Goal: Find specific page/section: Find specific page/section

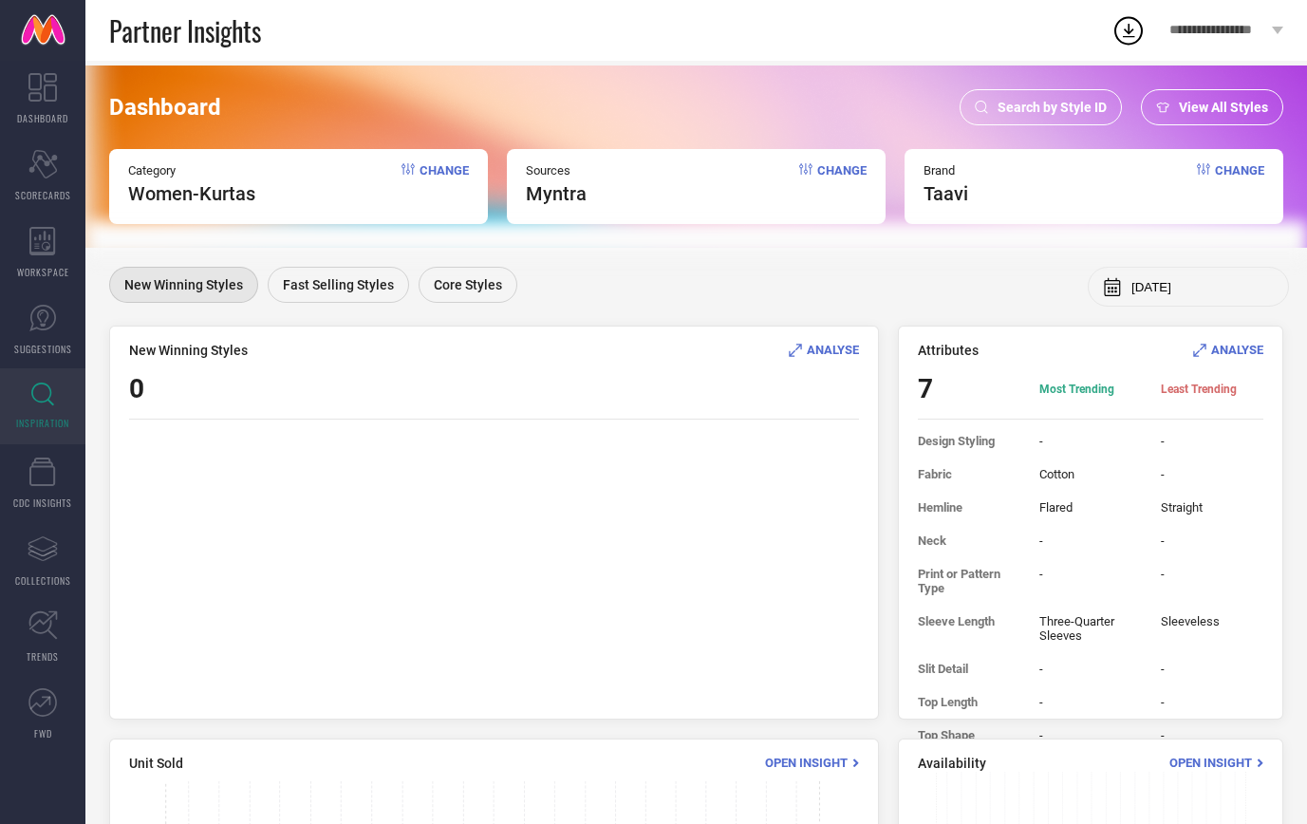
click at [1037, 97] on div "Search by Style ID" at bounding box center [1041, 107] width 162 height 36
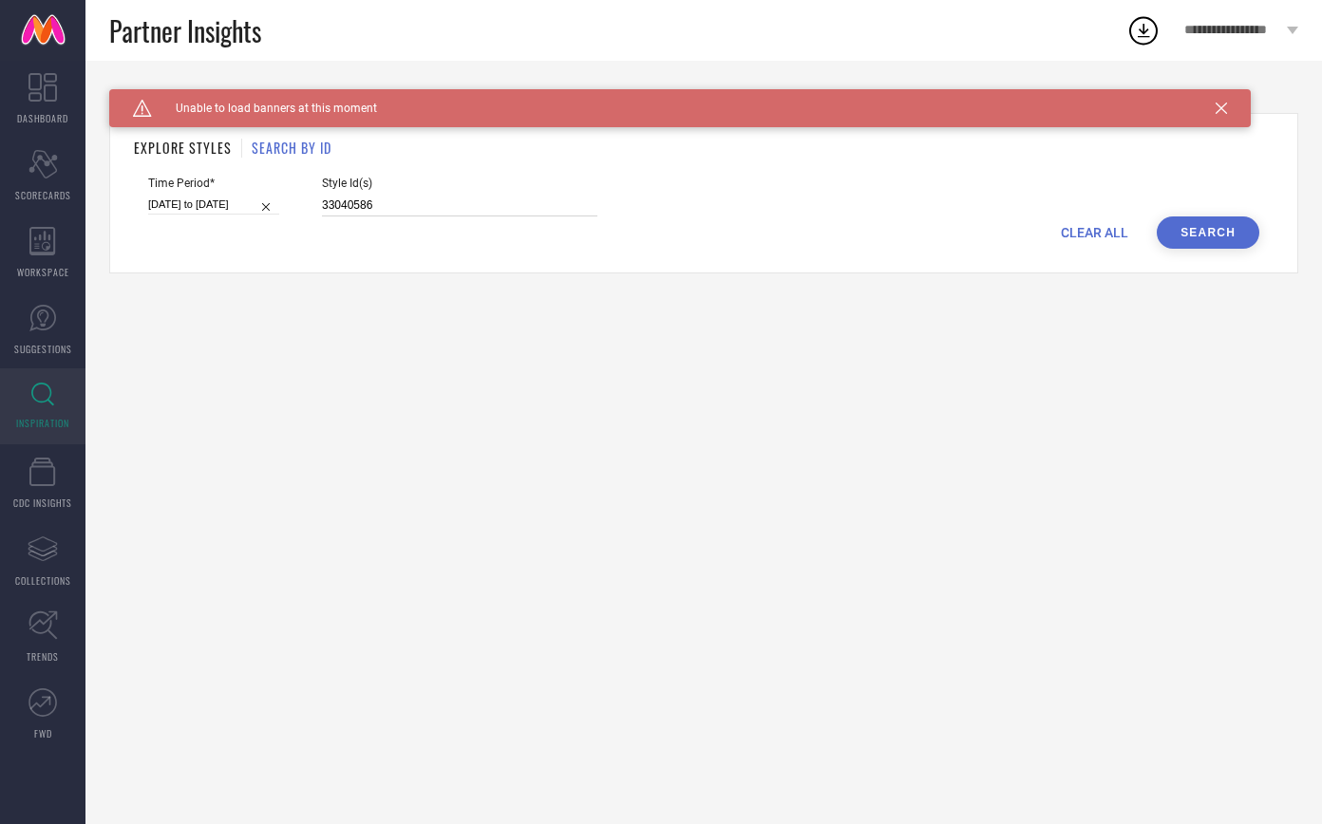
drag, startPoint x: 320, startPoint y: 204, endPoint x: 267, endPoint y: 215, distance: 54.2
click at [267, 215] on div "Time Period* [DATE] to [DATE] Style Id(s) 33040586" at bounding box center [703, 197] width 1111 height 40
drag, startPoint x: 329, startPoint y: 202, endPoint x: 275, endPoint y: 200, distance: 54.2
click at [275, 200] on div "Time Period* [DATE] to [DATE] Style Id(s) 33040586" at bounding box center [703, 197] width 1111 height 40
paste input "6500138"
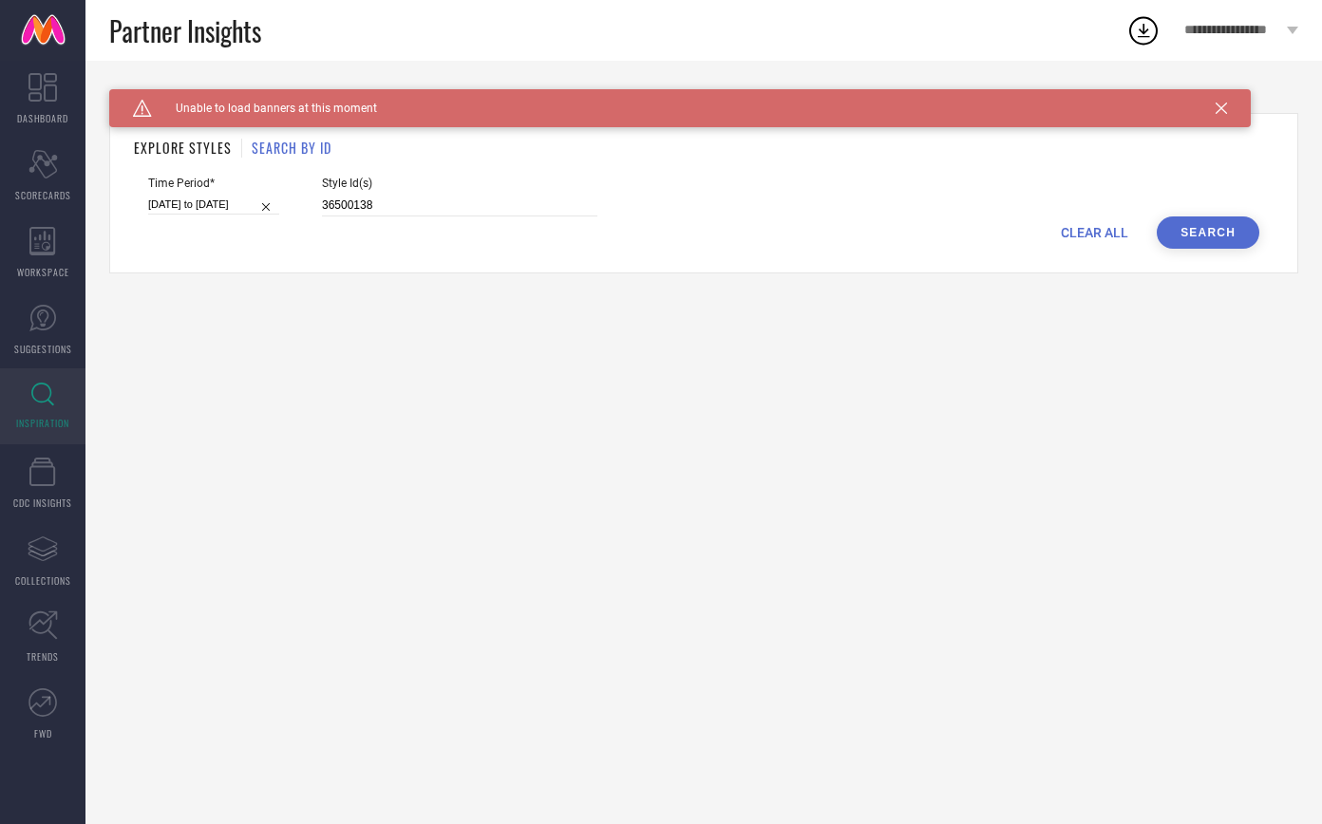
click at [1205, 228] on button "Search" at bounding box center [1208, 232] width 103 height 32
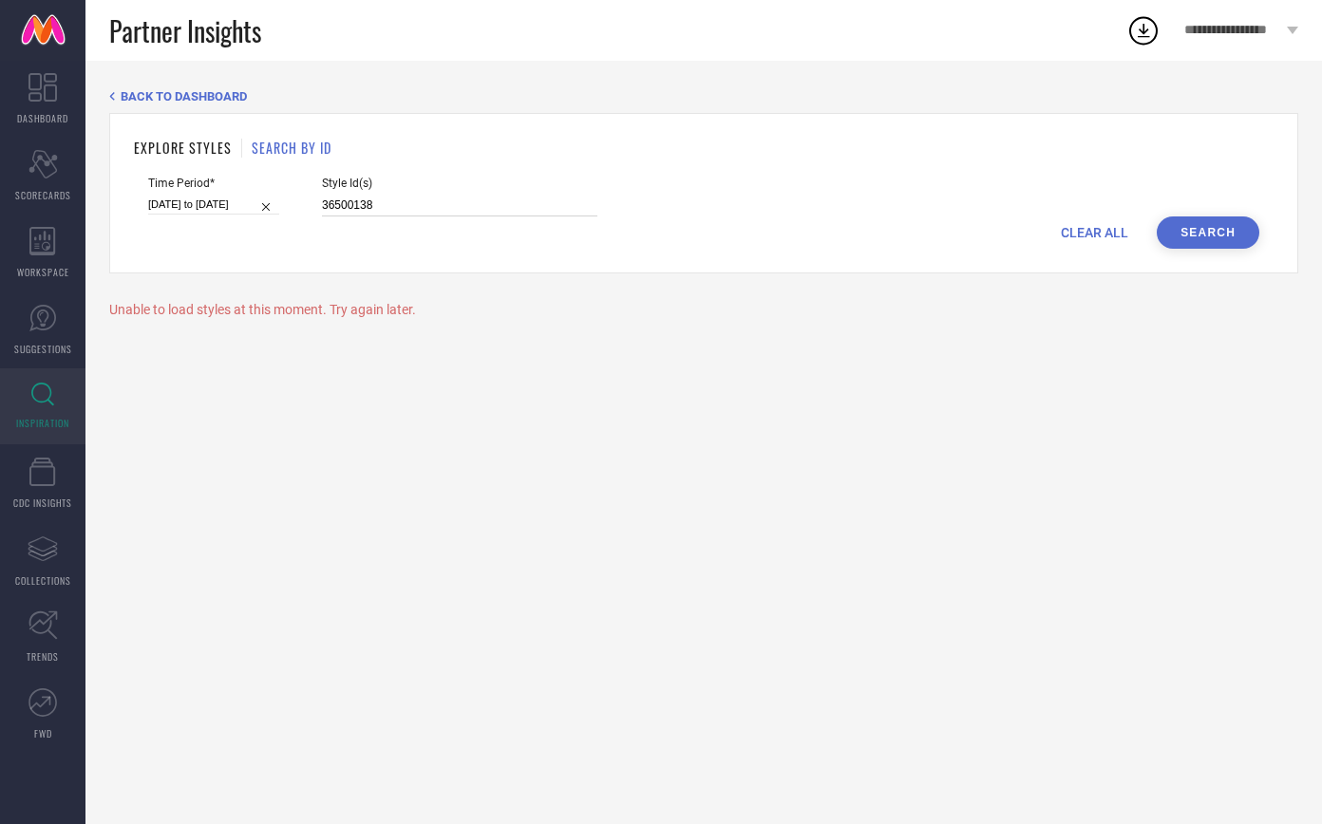
drag, startPoint x: 367, startPoint y: 202, endPoint x: 256, endPoint y: 197, distance: 111.2
click at [256, 197] on div "Time Period* [DATE] to [DATE] Style Id(s) 36500138" at bounding box center [703, 197] width 1111 height 40
paste input "1667850"
type input "31667850"
click at [1211, 224] on button "Search" at bounding box center [1208, 232] width 103 height 32
